Goal: Information Seeking & Learning: Learn about a topic

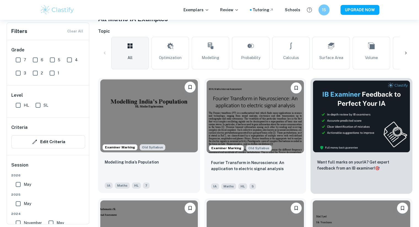
scroll to position [117, 0]
click at [160, 117] on img at bounding box center [148, 116] width 97 height 73
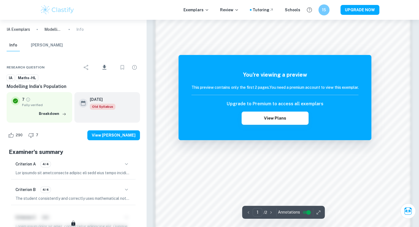
scroll to position [390, 0]
click at [316, 212] on icon "button" at bounding box center [318, 213] width 6 height 6
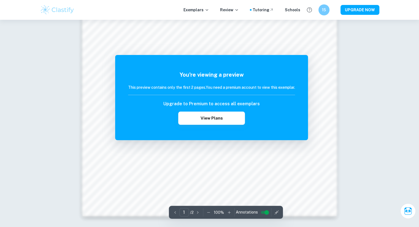
scroll to position [556, 0]
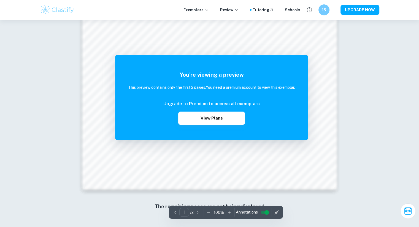
click at [195, 212] on icon "button" at bounding box center [198, 213] width 6 height 6
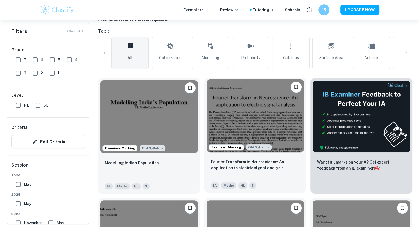
scroll to position [137, 0]
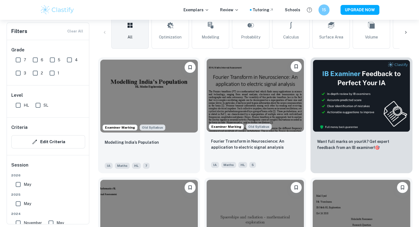
click at [245, 107] on img at bounding box center [254, 95] width 97 height 73
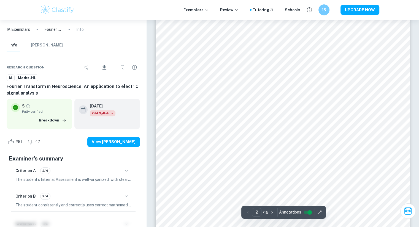
type input "1"
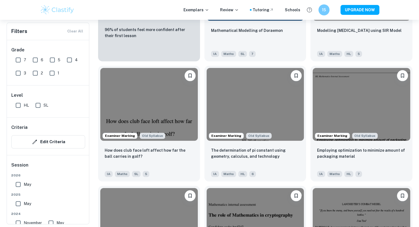
scroll to position [490, 0]
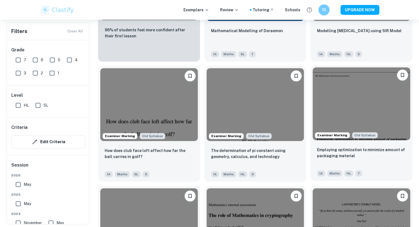
click at [340, 119] on img at bounding box center [360, 103] width 97 height 73
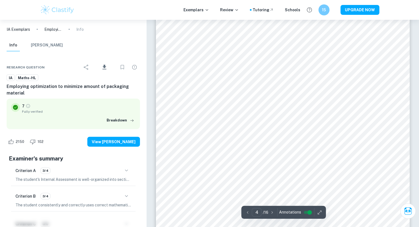
scroll to position [1215, 0]
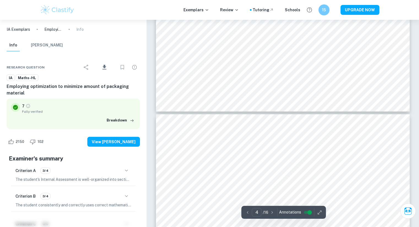
type input "5"
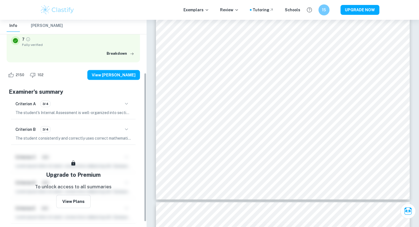
scroll to position [77, 0]
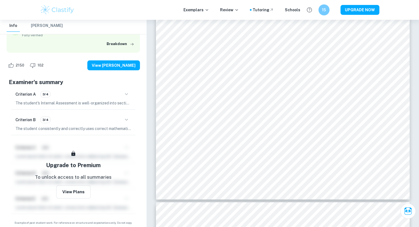
click at [61, 101] on p "The student's Internal Assessment is well-organized into sections, with clear s…" at bounding box center [73, 103] width 116 height 6
click at [127, 94] on icon "button" at bounding box center [126, 94] width 7 height 7
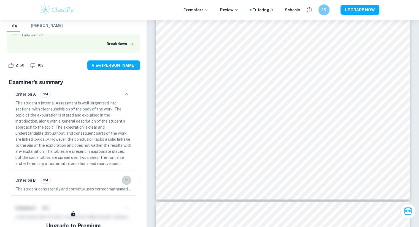
click at [127, 180] on icon "button" at bounding box center [126, 180] width 3 height 2
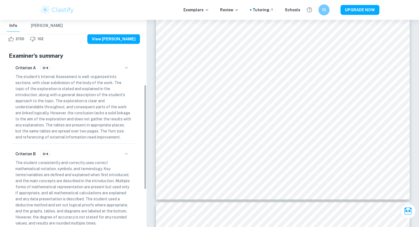
scroll to position [202, 0]
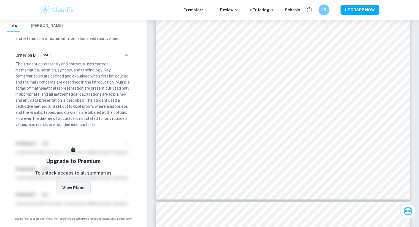
click at [75, 187] on button "View Plans" at bounding box center [73, 187] width 34 height 13
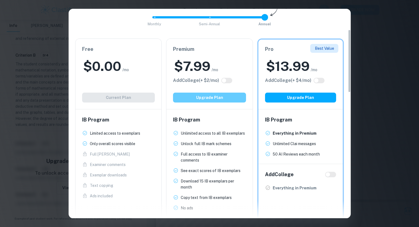
scroll to position [69, 0]
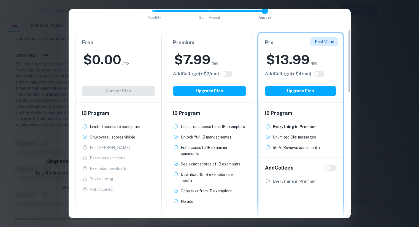
click at [141, 65] on div "$ 0.00 /mo" at bounding box center [118, 60] width 73 height 18
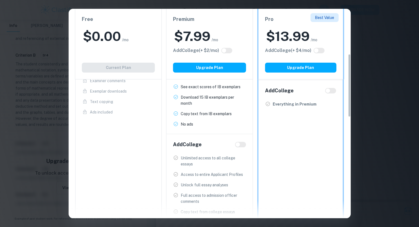
scroll to position [150, 0]
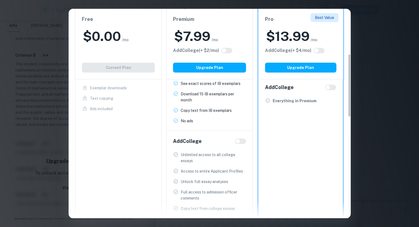
click at [241, 141] on input "checkbox" at bounding box center [237, 141] width 13 height 4
checkbox input "true"
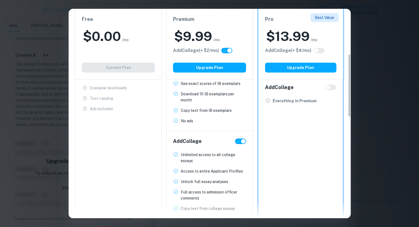
click at [241, 141] on input "checkbox" at bounding box center [242, 141] width 13 height 4
checkbox input "false"
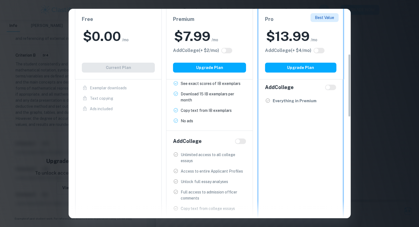
click at [241, 141] on input "checkbox" at bounding box center [237, 141] width 13 height 4
checkbox input "true"
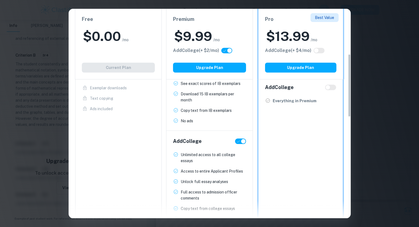
click at [241, 141] on input "checkbox" at bounding box center [242, 141] width 13 height 4
checkbox input "false"
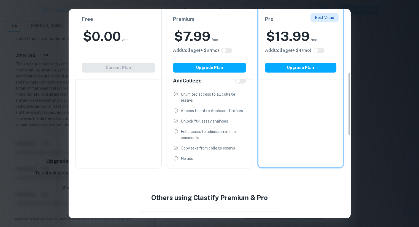
scroll to position [1643, 0]
click at [369, 86] on div "Easily Ace Your IB Coursework & Crush College Essays. Get Clastify Premium Get …" at bounding box center [209, 113] width 419 height 227
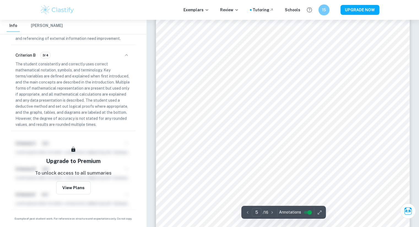
scroll to position [1629, 0]
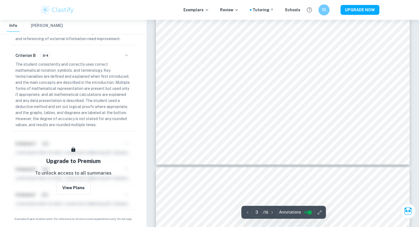
type input "4"
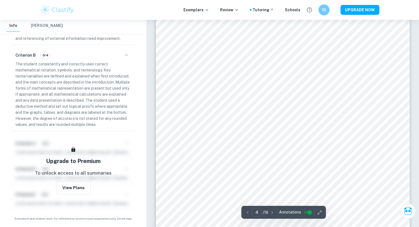
scroll to position [1234, 0]
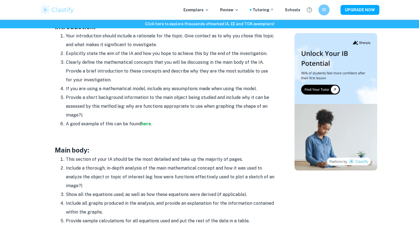
scroll to position [371, 0]
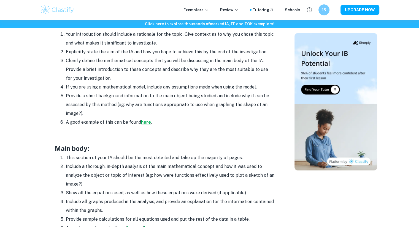
click at [145, 125] on strong "here" at bounding box center [146, 122] width 10 height 5
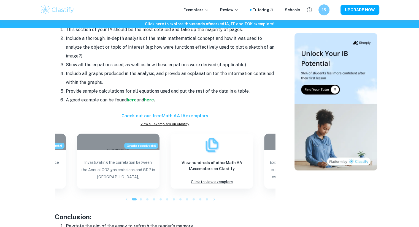
scroll to position [499, 0]
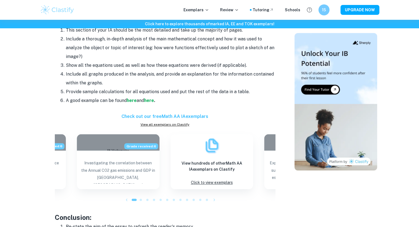
click at [141, 199] on span at bounding box center [141, 200] width 2 height 2
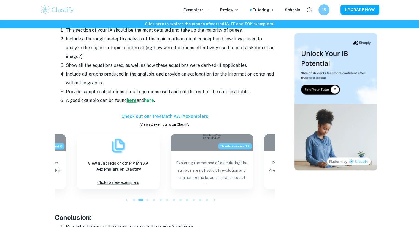
click at [130, 100] on strong "here" at bounding box center [132, 100] width 10 height 5
click at [149, 98] on strong "here" at bounding box center [149, 100] width 10 height 5
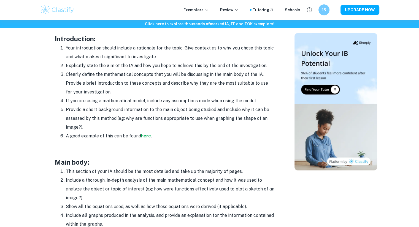
scroll to position [357, 0]
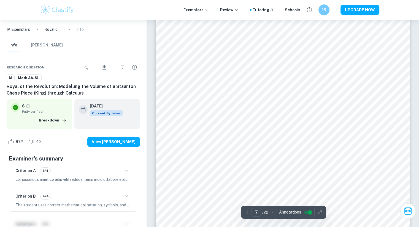
scroll to position [2104, 0]
type input "13"
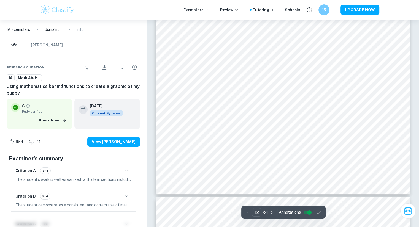
scroll to position [4124, 0]
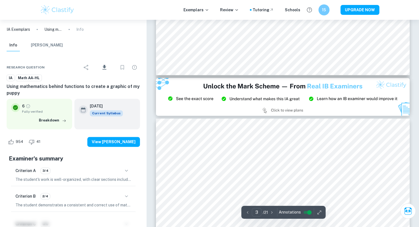
type input "2"
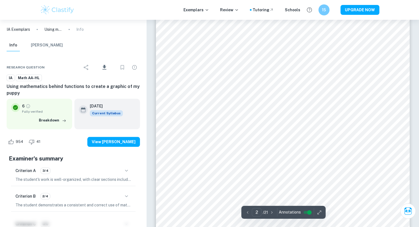
scroll to position [469, 0]
